Goal: Transaction & Acquisition: Book appointment/travel/reservation

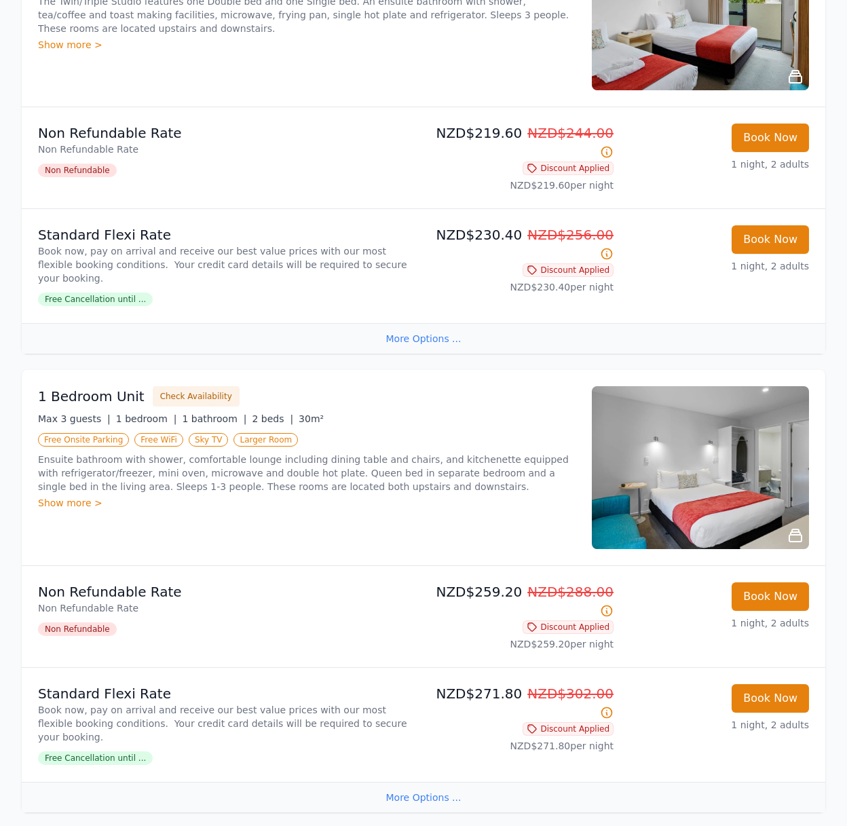
scroll to position [1273, 0]
